Goal: Task Accomplishment & Management: Use online tool/utility

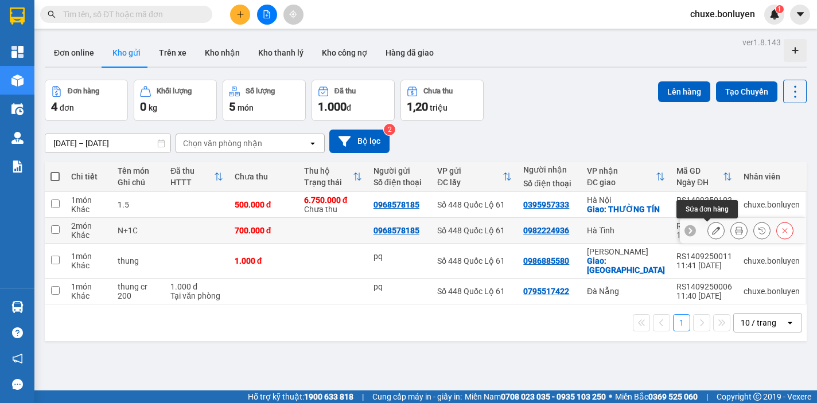
click at [712, 230] on icon at bounding box center [716, 231] width 8 height 8
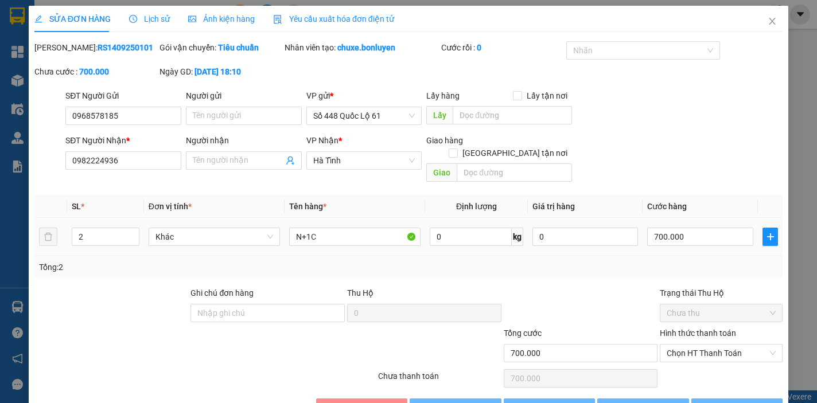
type input "0968578185"
type input "0982224936"
type input "700.000"
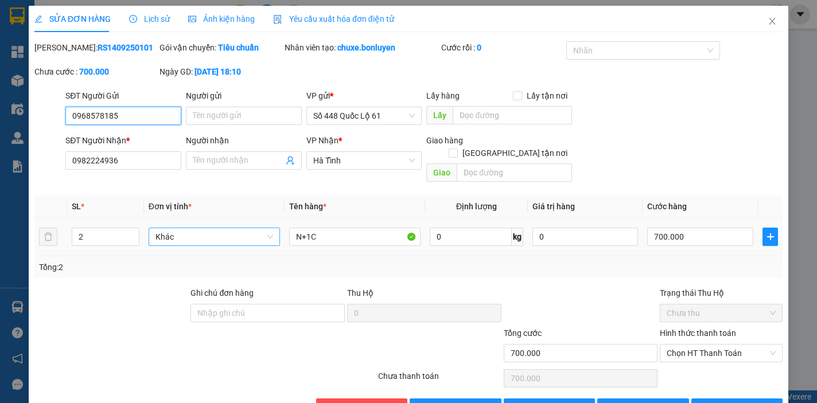
scroll to position [24, 0]
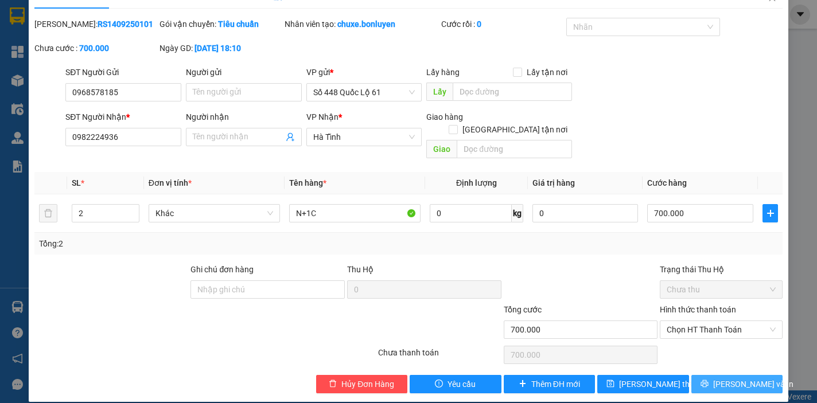
click at [730, 378] on span "Lưu và In" at bounding box center [753, 384] width 80 height 13
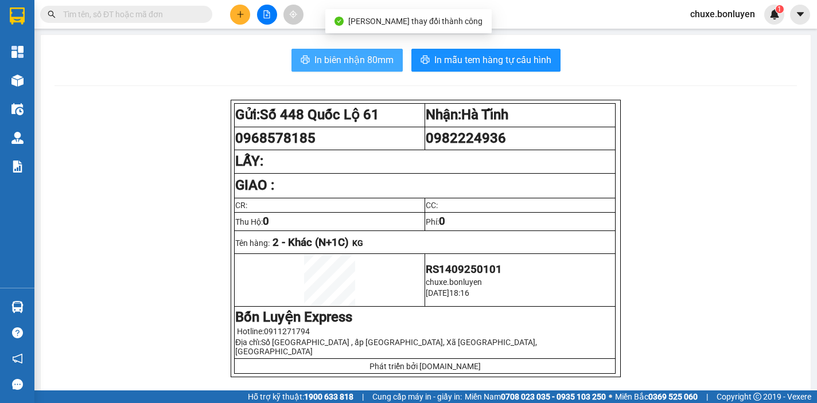
click at [323, 63] on span "In biên nhận 80mm" at bounding box center [353, 60] width 79 height 14
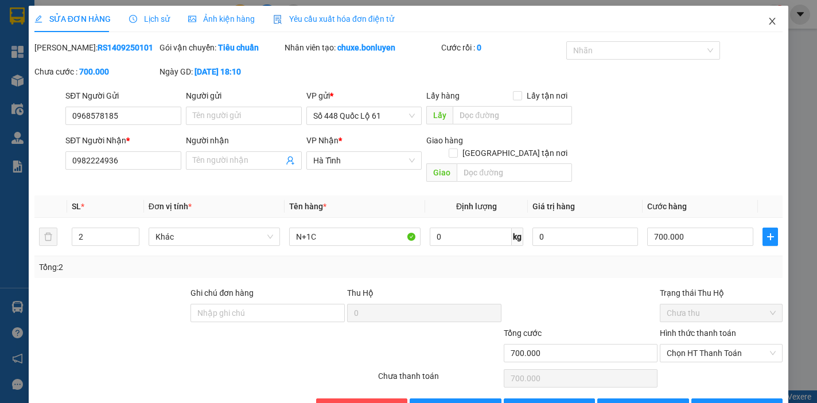
click at [768, 19] on icon "close" at bounding box center [772, 21] width 9 height 9
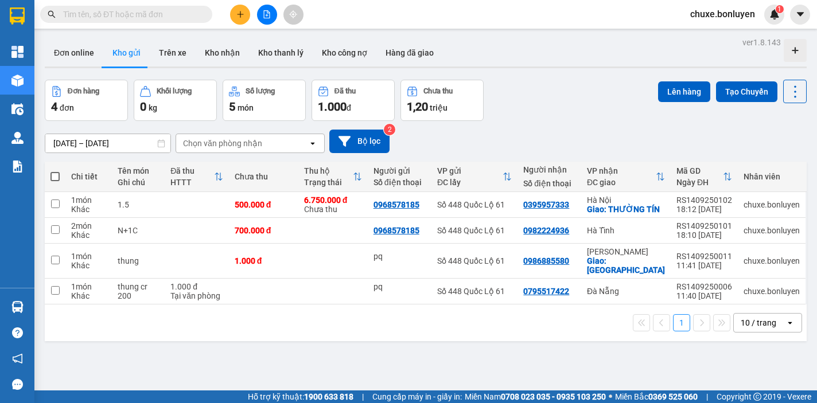
scroll to position [53, 0]
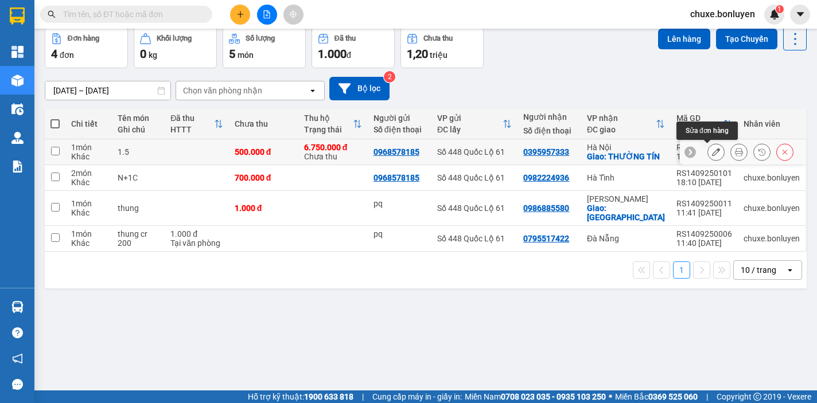
click at [712, 151] on icon at bounding box center [716, 152] width 8 height 8
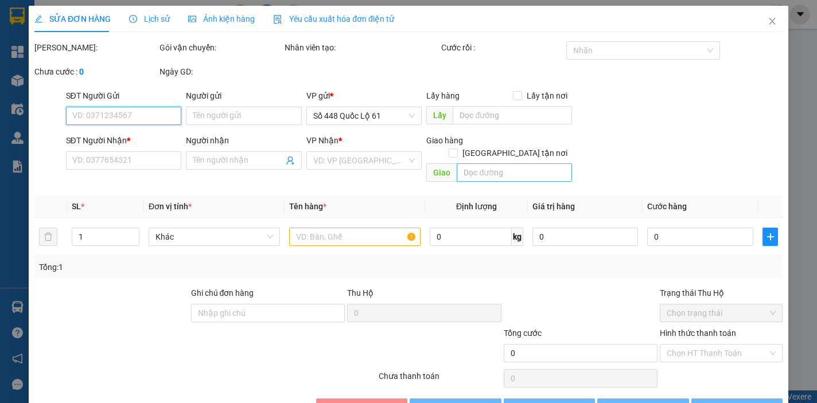
type input "0968578185"
type input "0395957333"
checkbox input "true"
type input "THƯỜNG TÍN"
type input "500.000"
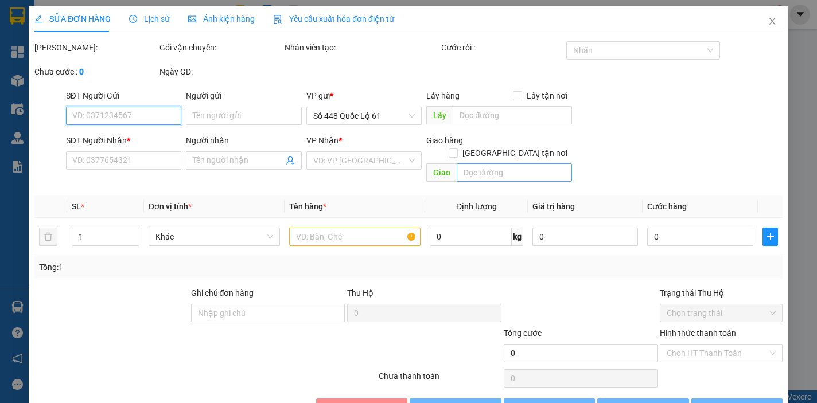
type input "500.000"
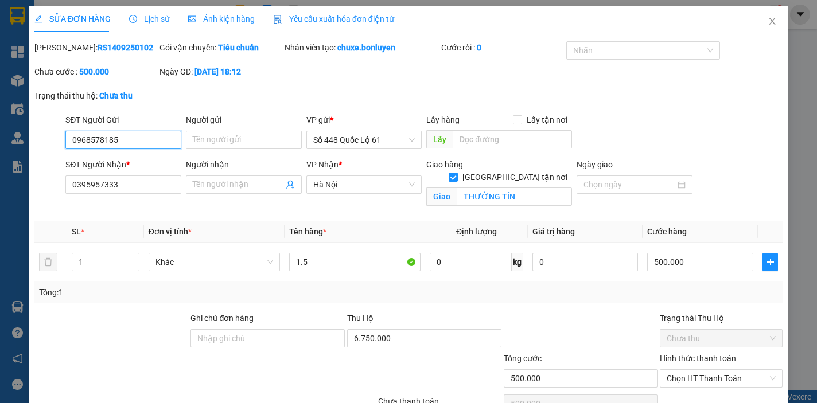
scroll to position [57, 0]
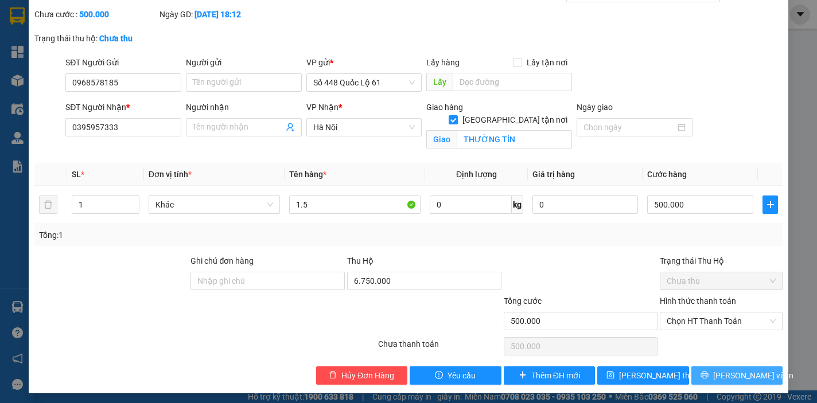
click at [727, 376] on span "[PERSON_NAME] và In" at bounding box center [753, 376] width 80 height 13
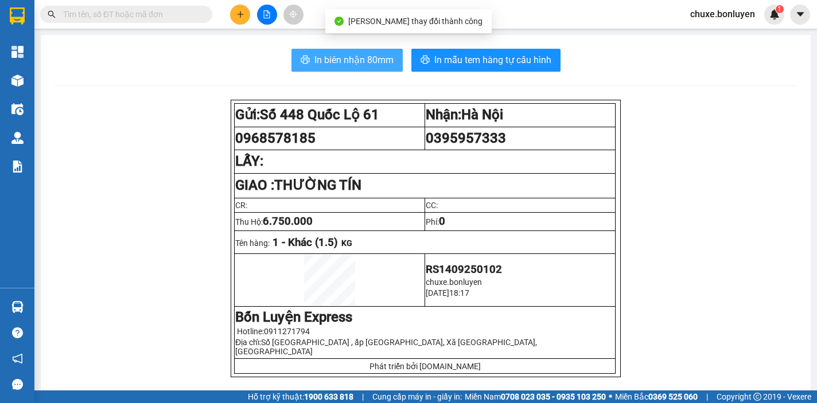
click at [318, 60] on span "In biên nhận 80mm" at bounding box center [353, 60] width 79 height 14
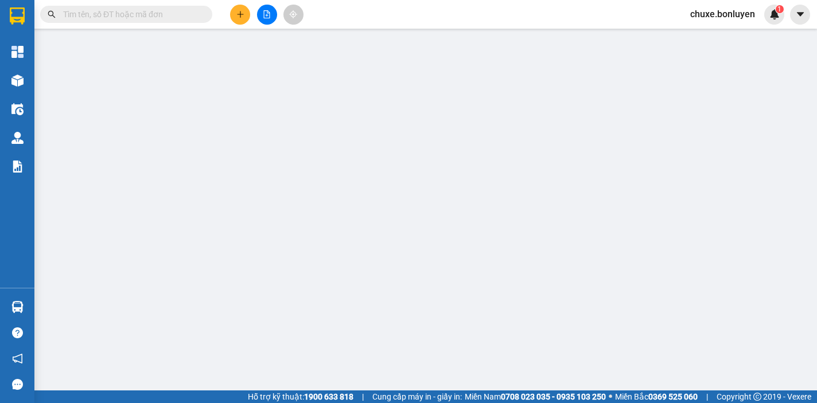
type input "0968578185"
type input "0395957333"
checkbox input "true"
type input "THƯỜNG TÍN"
type input "500.000"
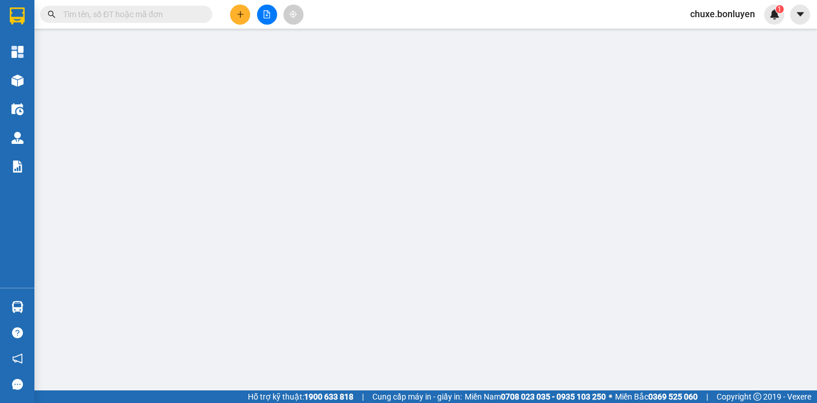
type input "500.000"
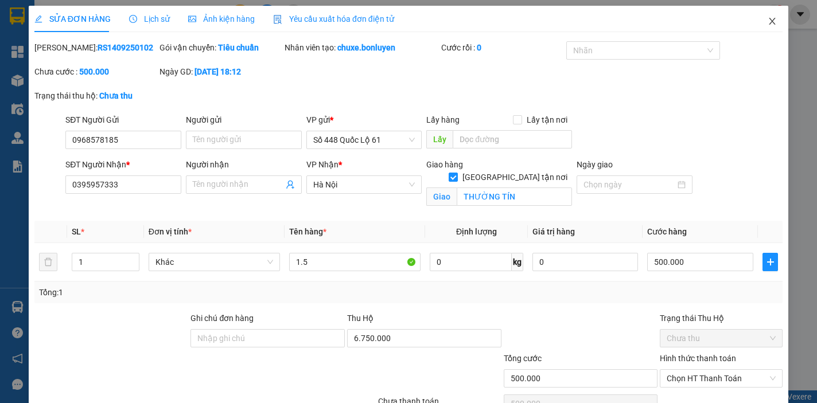
click at [768, 21] on icon "close" at bounding box center [772, 21] width 9 height 9
